Goal: Navigation & Orientation: Find specific page/section

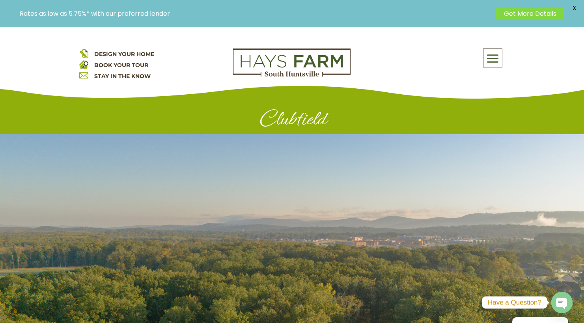
click at [516, 14] on link "Get More Details" at bounding box center [530, 13] width 68 height 11
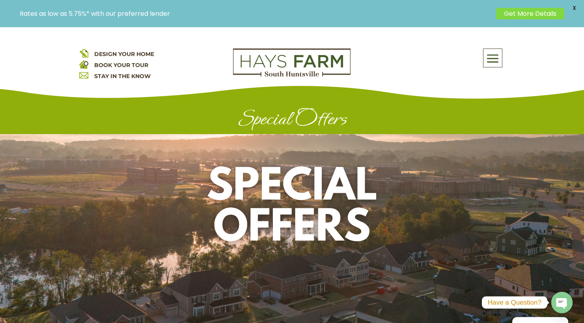
click at [494, 56] on span at bounding box center [492, 59] width 19 height 18
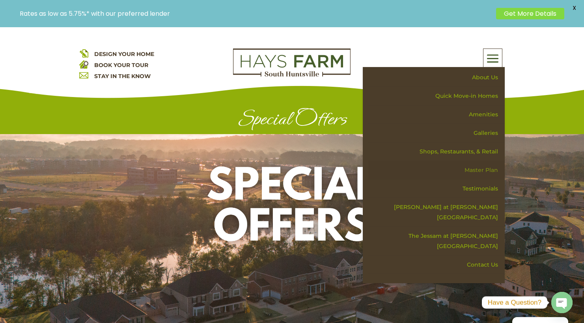
click at [480, 169] on link "Master Plan" at bounding box center [436, 170] width 136 height 19
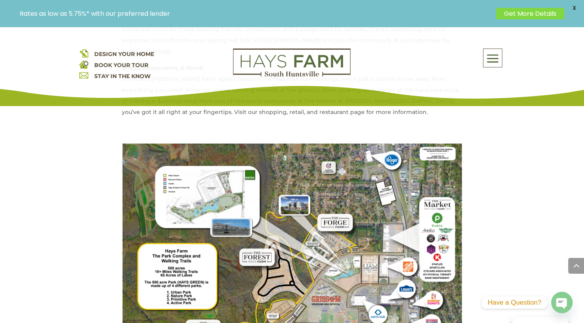
scroll to position [591, 0]
